Goal: Task Accomplishment & Management: Manage account settings

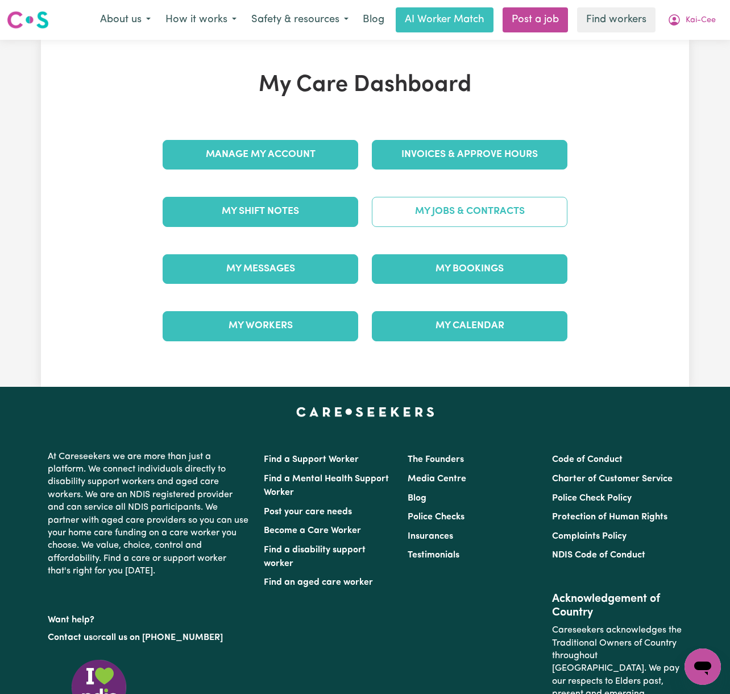
click at [486, 217] on link "My Jobs & Contracts" at bounding box center [470, 212] width 196 height 30
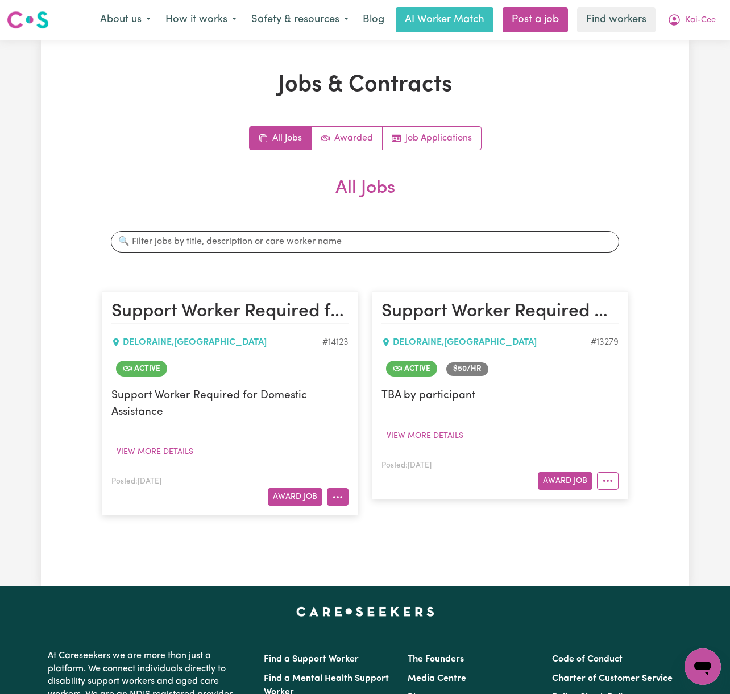
click at [334, 502] on icon "More options" at bounding box center [337, 496] width 11 height 11
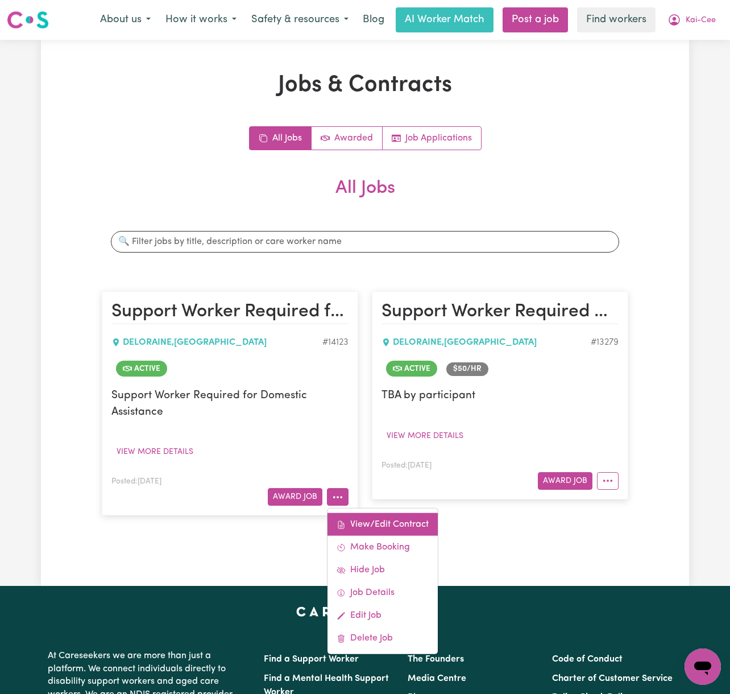
click at [359, 528] on link "View/Edit Contract" at bounding box center [383, 524] width 110 height 23
select select "WEEKDAY_DAYTIME"
select select "ASSISTANCE_SELF_CARE"
select select "ONE"
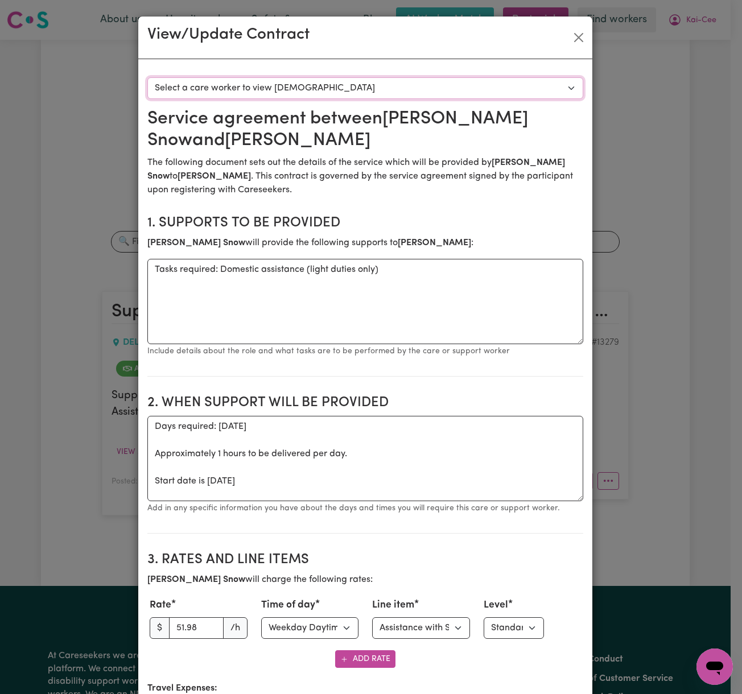
click at [364, 91] on select "Select a care worker to view [DEMOGRAPHIC_DATA] #10071 - [PERSON_NAME] (contrac…" at bounding box center [365, 88] width 436 height 22
select select "9683"
click at [147, 77] on select "Select a care worker to view [DEMOGRAPHIC_DATA] #10071 - [PERSON_NAME] (contrac…" at bounding box center [365, 88] width 436 height 22
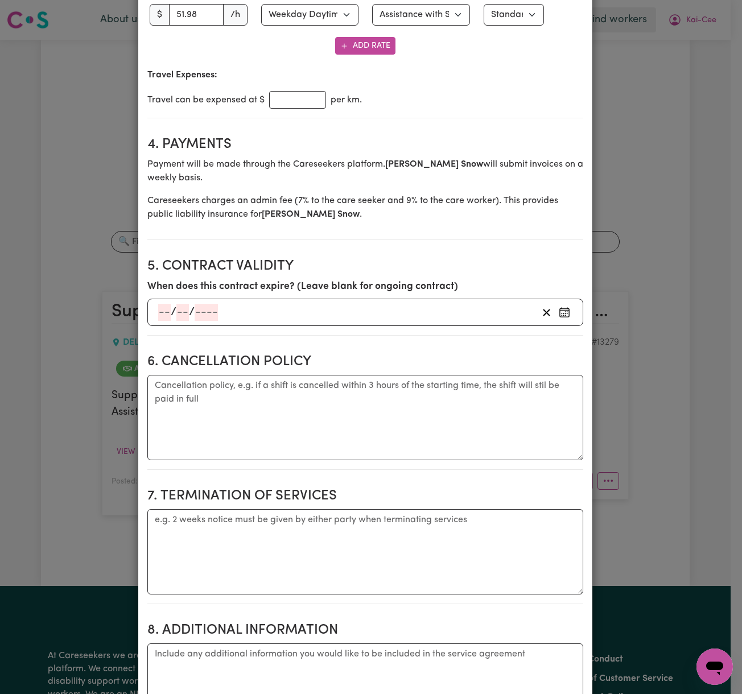
scroll to position [531, 0]
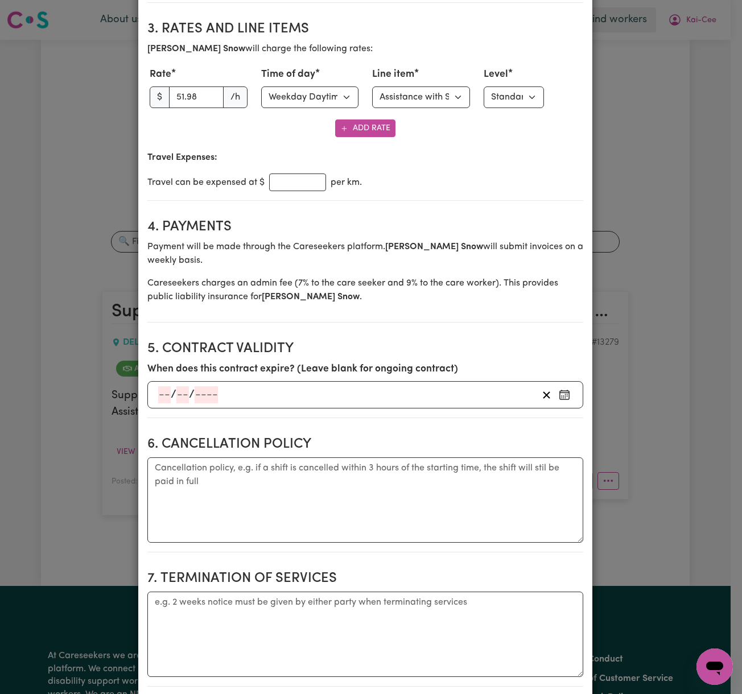
click at [508, 348] on h2 "5. Contract Validity" at bounding box center [365, 349] width 436 height 16
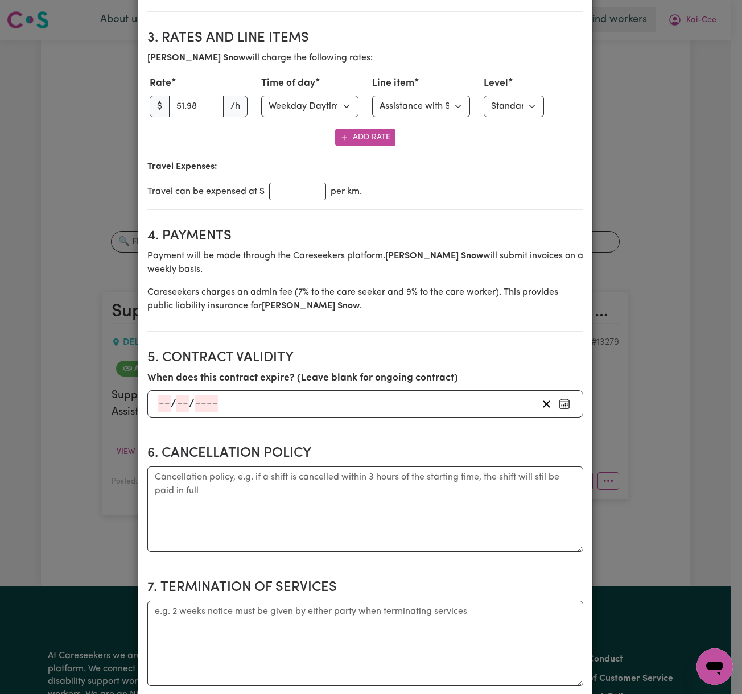
scroll to position [492, 0]
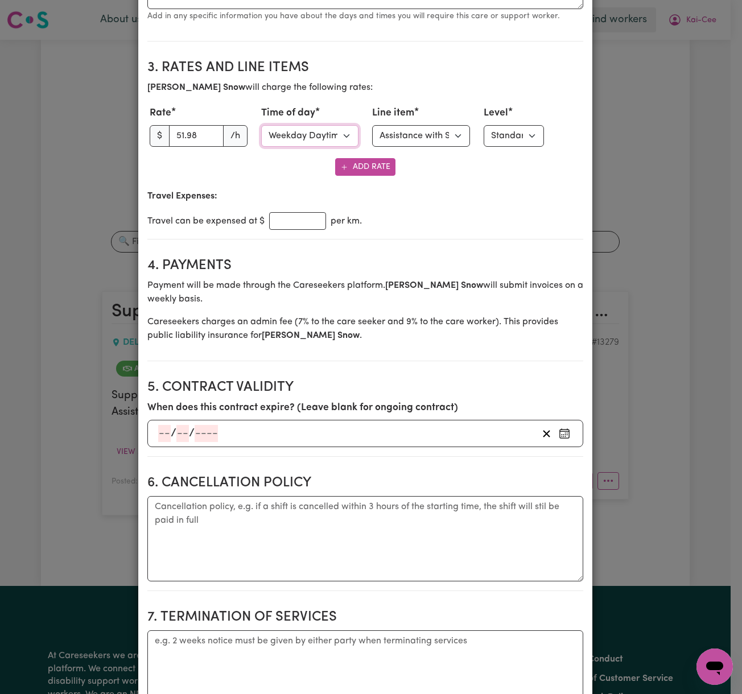
click at [307, 142] on select "Select time of day Weekday Daytime Weekday Evening [DATE] [DATE] Public Holiday…" at bounding box center [310, 136] width 98 height 22
click at [261, 126] on select "Select time of day Weekday Daytime Weekday Evening [DATE] [DATE] Public Holiday…" at bounding box center [310, 136] width 98 height 22
click at [276, 172] on div "Add Rate" at bounding box center [365, 167] width 436 height 18
click at [478, 185] on section "3. Rates and Line Items [PERSON_NAME] will charge the following rates: Rate $ 5…" at bounding box center [365, 145] width 436 height 189
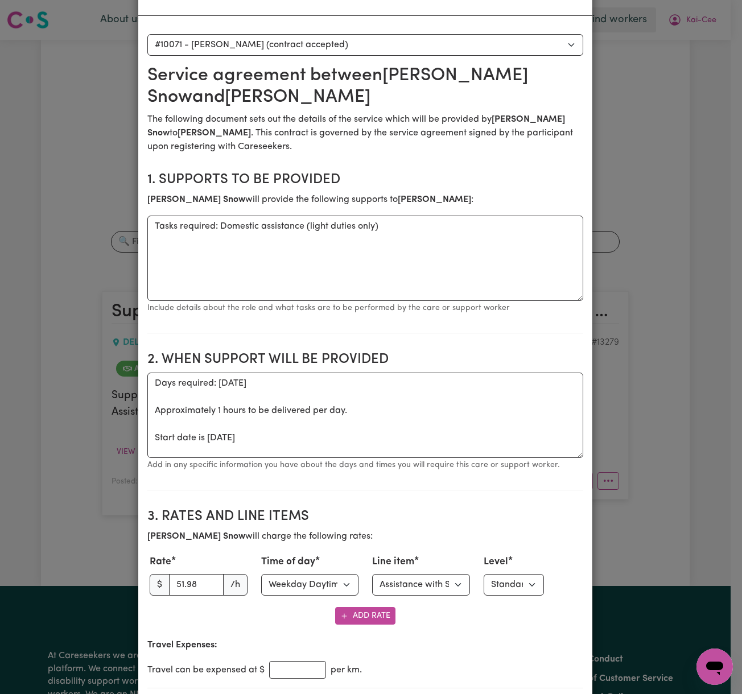
scroll to position [0, 0]
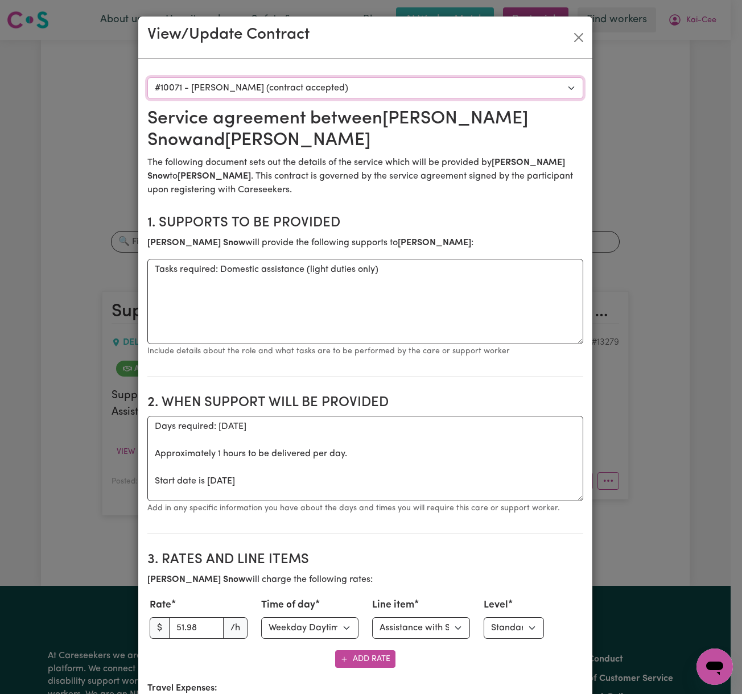
click at [458, 94] on select "Select a care worker to view [DEMOGRAPHIC_DATA] #10071 - [PERSON_NAME] (contrac…" at bounding box center [365, 88] width 436 height 22
click at [576, 34] on button "Close" at bounding box center [578, 37] width 18 height 18
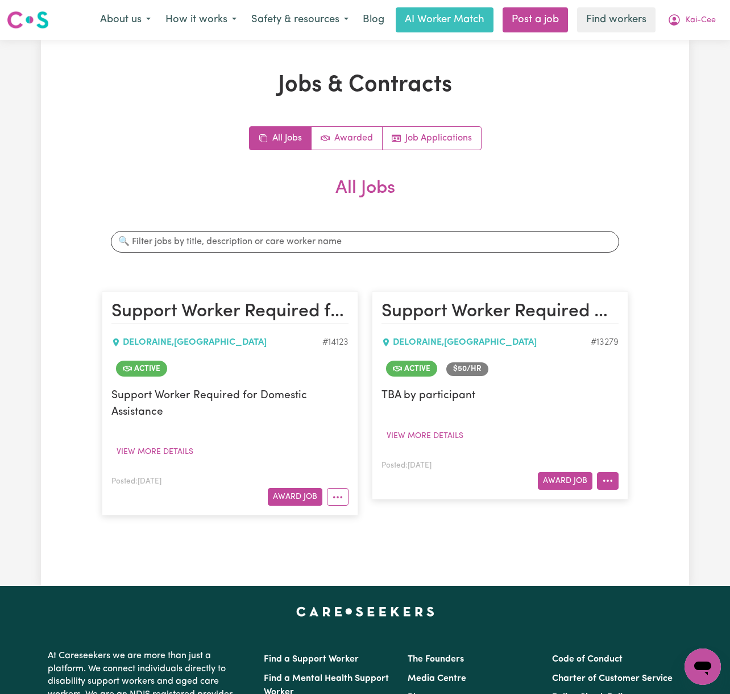
click at [613, 478] on button "More options" at bounding box center [608, 481] width 22 height 18
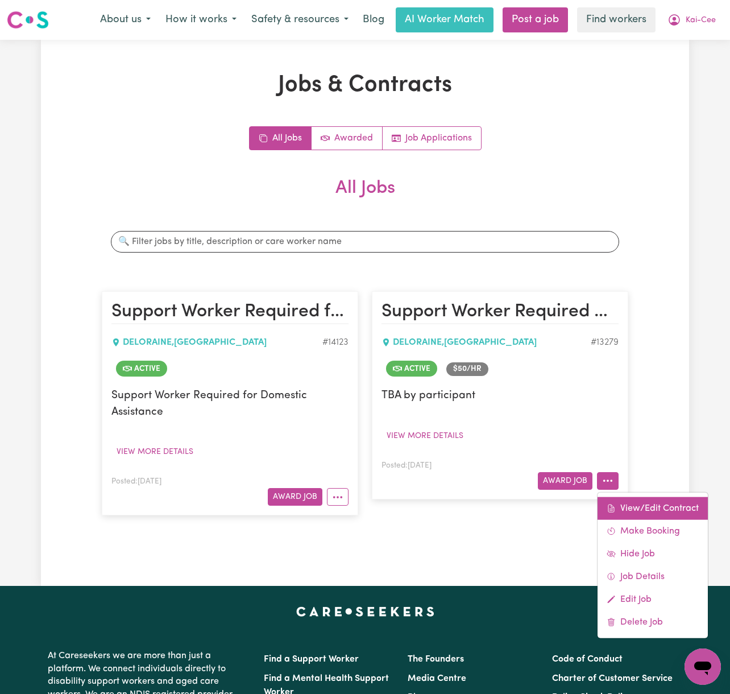
click at [622, 503] on link "View/Edit Contract" at bounding box center [653, 508] width 110 height 23
select select "WEEKDAY_DAYTIME"
select select "ASSISTANCE_SELF_CARE"
select select "ONE"
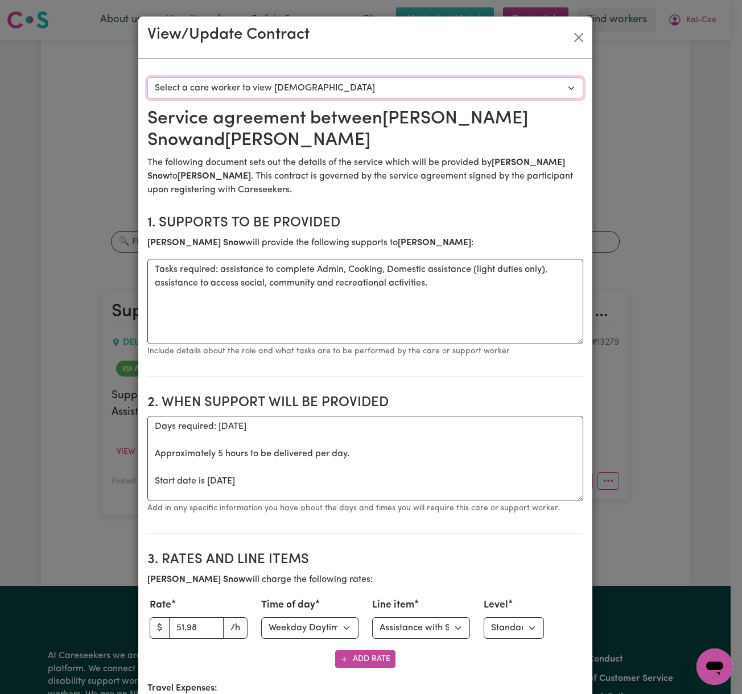
click at [457, 97] on select "Select a care worker to view [DEMOGRAPHIC_DATA] #9640 - [PERSON_NAME] (contract…" at bounding box center [365, 88] width 436 height 22
select select "9252"
click at [147, 77] on select "Select a care worker to view [DEMOGRAPHIC_DATA] #9640 - [PERSON_NAME] (contract…" at bounding box center [365, 88] width 436 height 22
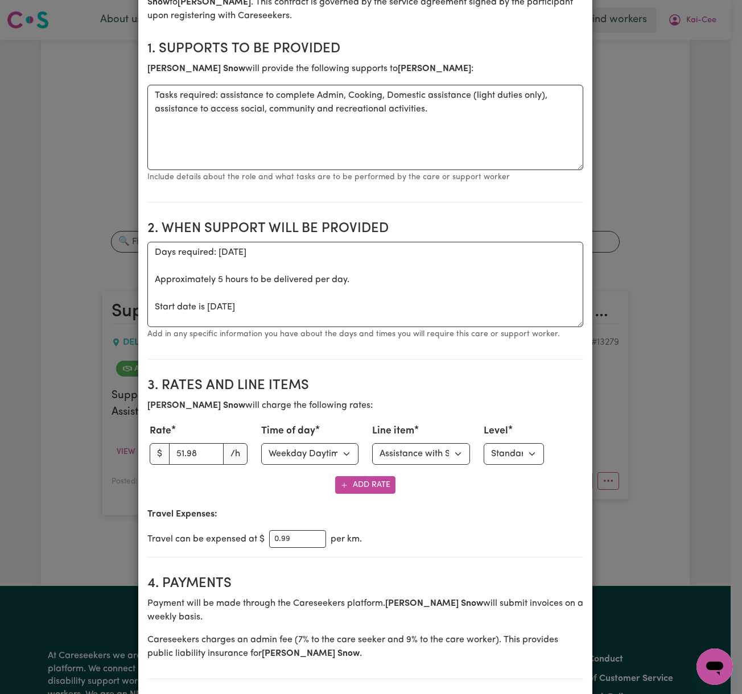
scroll to position [228, 0]
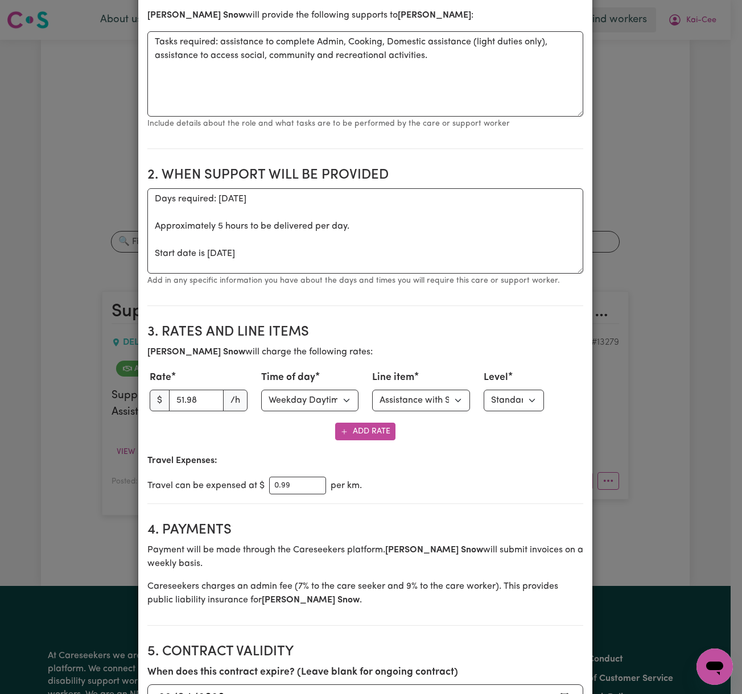
click at [495, 456] on p "Travel Expenses:" at bounding box center [365, 461] width 436 height 14
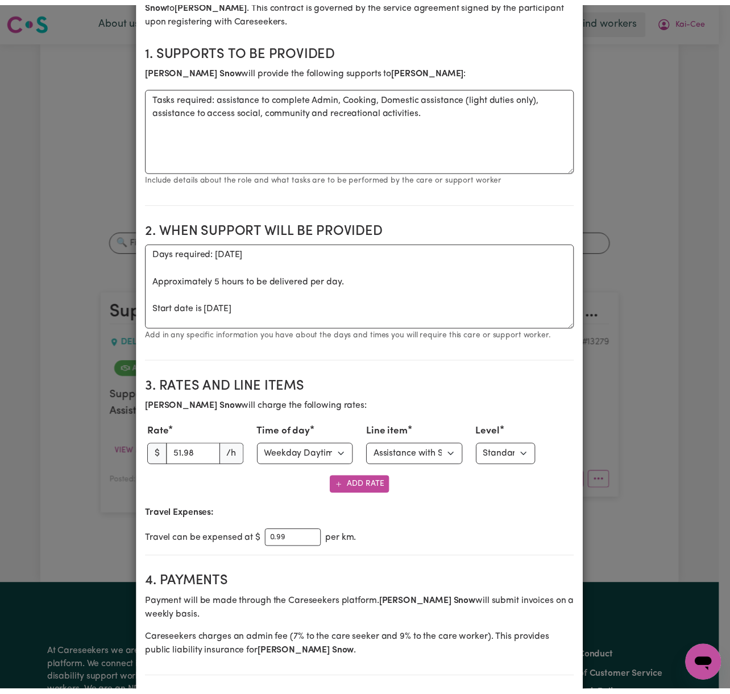
scroll to position [0, 0]
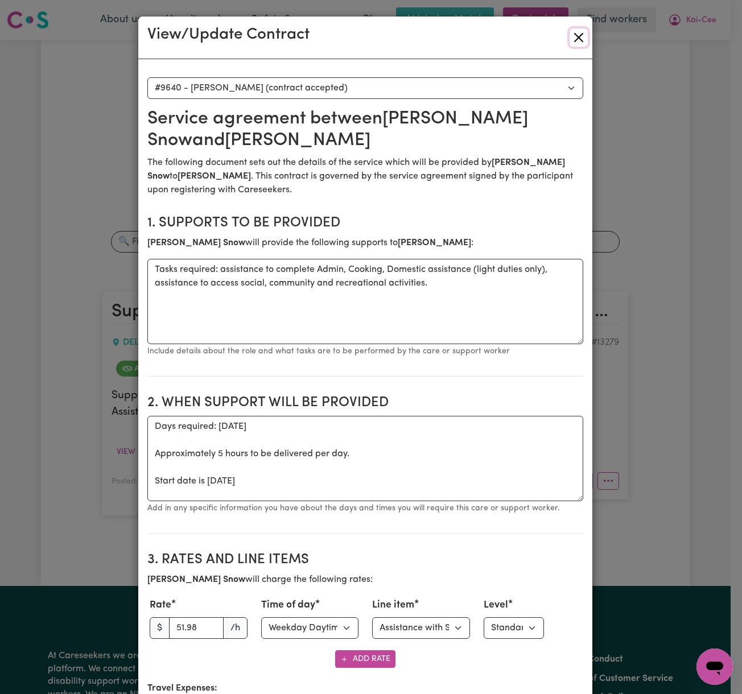
click at [577, 38] on button "Close" at bounding box center [578, 37] width 18 height 18
